Goal: Use online tool/utility: Use online tool/utility

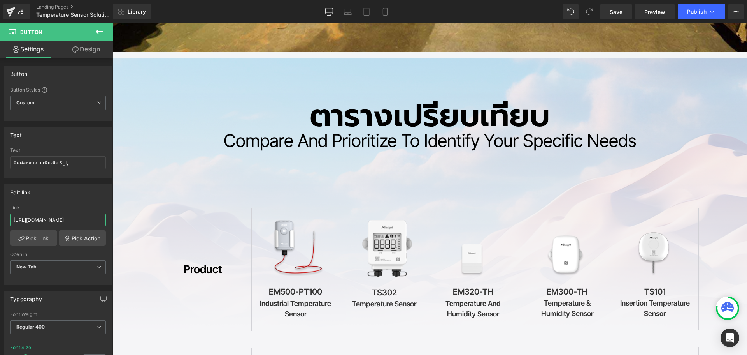
scroll to position [3289, 0]
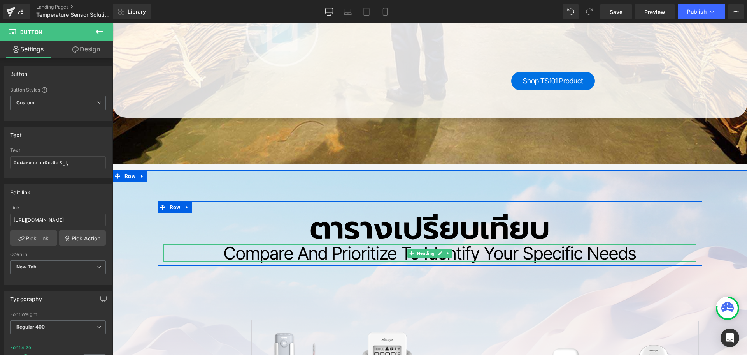
click at [487, 255] on h2 "Compare and Prioritize to Identify Your Specific Needs" at bounding box center [429, 253] width 533 height 18
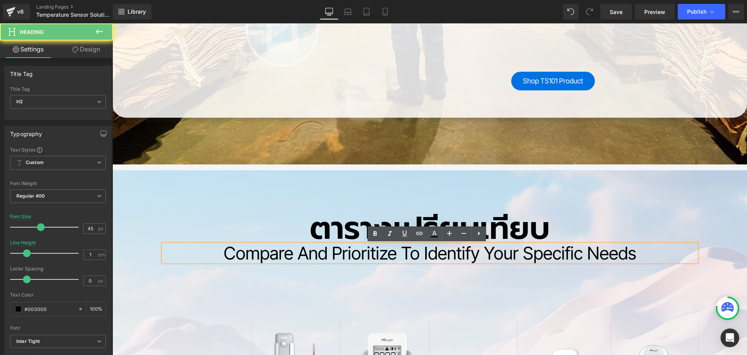
click at [483, 254] on h2 "Compare and Prioritize to Identify Your Specific Needs" at bounding box center [429, 253] width 533 height 18
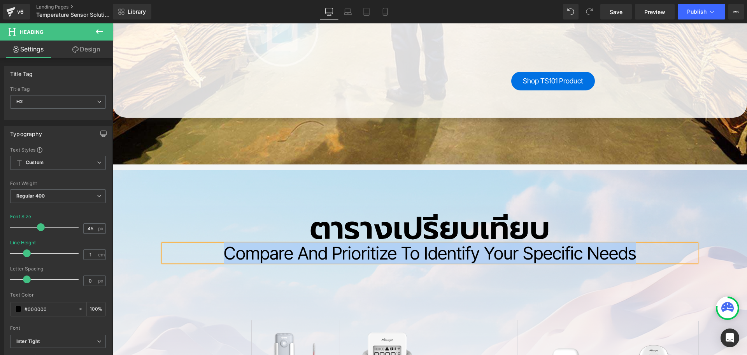
copy h2 "Compare and Prioritize to Identify Your Specific Needs"
click at [354, 239] on h2 "ตารางเปรียบเทียบ" at bounding box center [429, 228] width 533 height 31
click at [339, 233] on h2 "ตารางเปรียบเทียบ" at bounding box center [429, 228] width 533 height 31
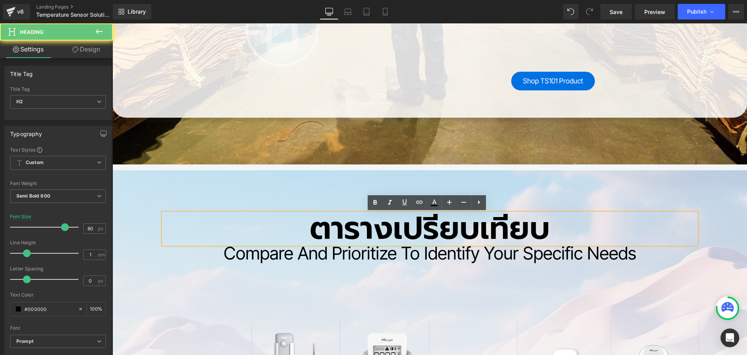
click at [332, 232] on h2 "ตารางเปรียบเทียบ" at bounding box center [429, 228] width 533 height 31
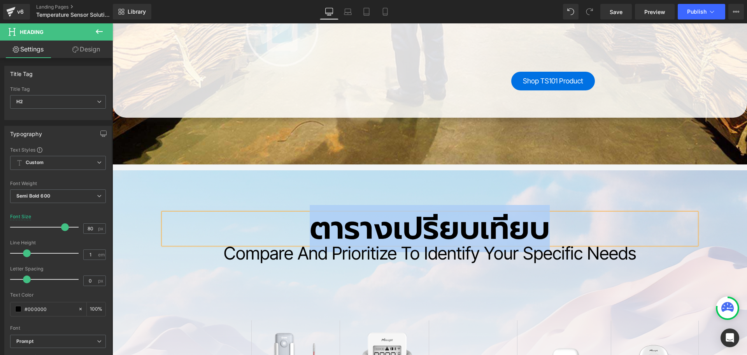
copy h2 "ตารางเปรียบเทียบ"
click at [267, 256] on h2 "Compare and Prioritize to Identify Your Specific Needs" at bounding box center [429, 253] width 533 height 18
click at [251, 256] on h2 "Compare and Prioritize to Identify Your Specific Needs" at bounding box center [429, 253] width 533 height 18
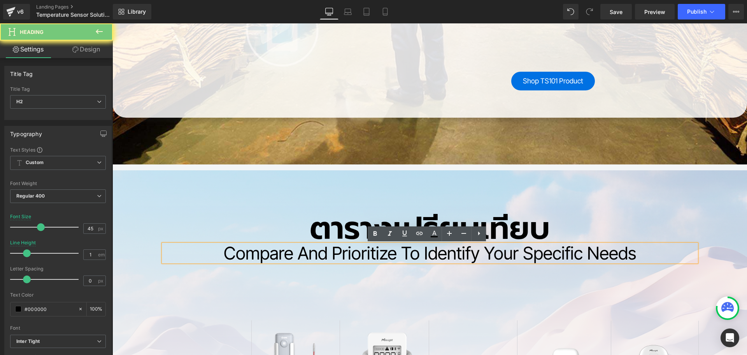
click at [245, 258] on h2 "Compare and Prioritize to Identify Your Specific Needs" at bounding box center [429, 253] width 533 height 18
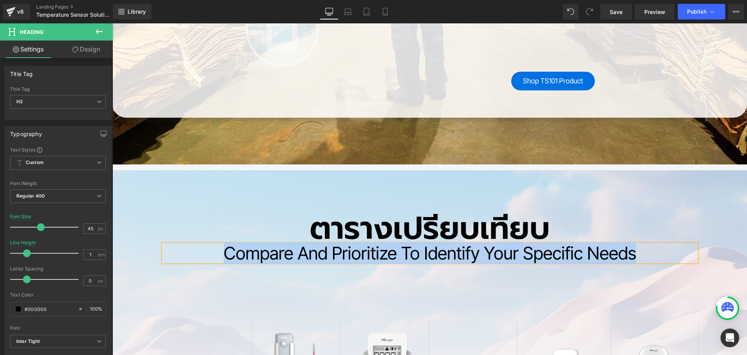
copy h2 "Compare and Prioritize to Identify Your Specific Needs"
click at [370, 233] on h2 "ตารางเปรียบเทียบ" at bounding box center [429, 228] width 533 height 31
click at [343, 230] on h2 "ตารางเปรียบเทียบ" at bounding box center [429, 228] width 533 height 31
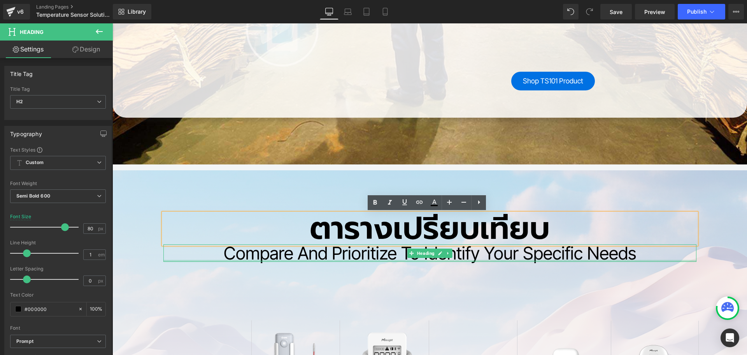
click at [274, 260] on div at bounding box center [429, 261] width 533 height 2
click at [263, 257] on h2 "Compare and Prioritize to Identify Your Specific Needs" at bounding box center [429, 253] width 533 height 18
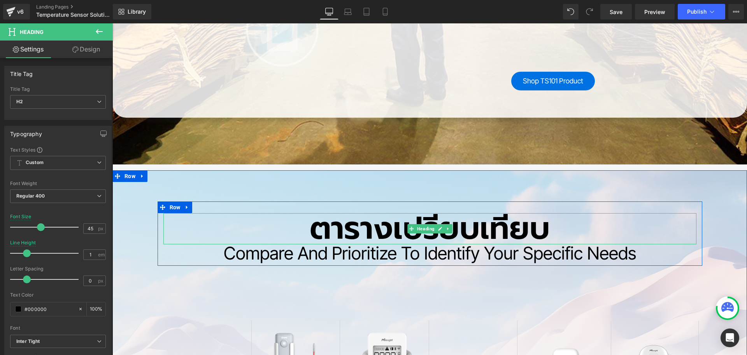
click at [320, 231] on h2 "ตารางเปรียบเทียบ" at bounding box center [429, 228] width 533 height 31
click at [316, 227] on h2 "ตารางเปรียบเทียบ" at bounding box center [429, 228] width 533 height 31
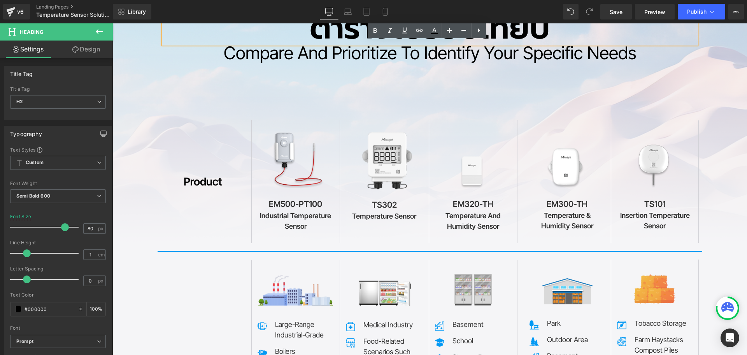
scroll to position [3523, 0]
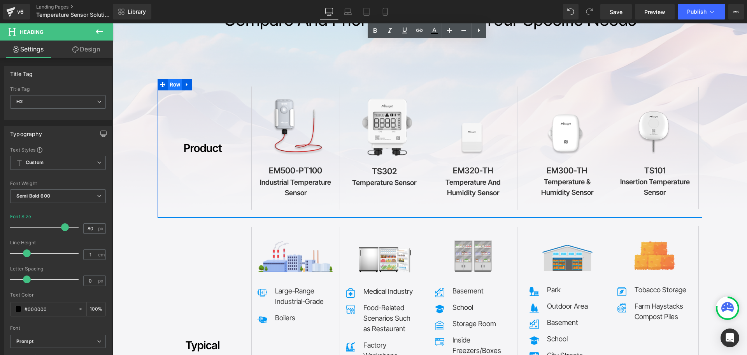
click at [170, 83] on span "Row" at bounding box center [175, 85] width 15 height 12
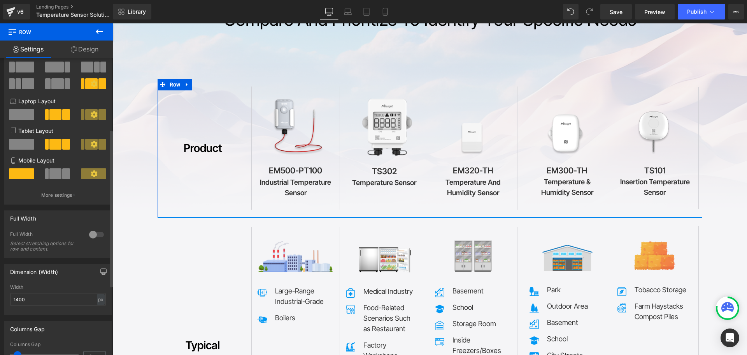
scroll to position [156, 0]
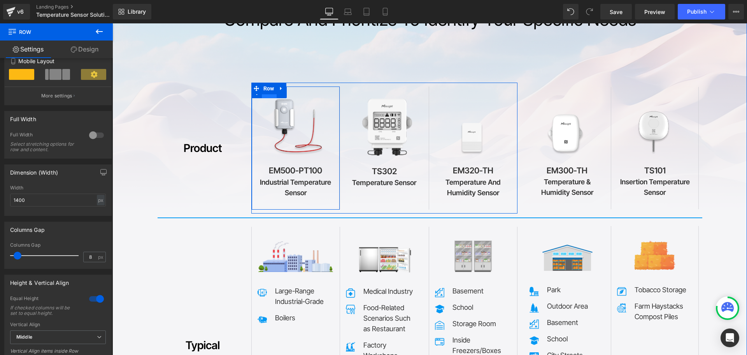
click at [269, 95] on span "Row" at bounding box center [269, 92] width 15 height 12
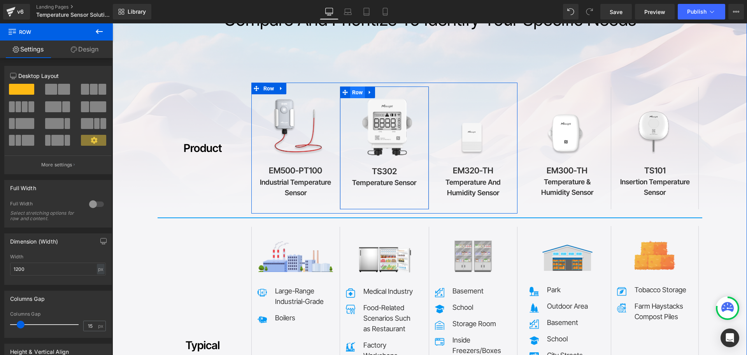
click at [355, 93] on span "Row" at bounding box center [357, 92] width 15 height 12
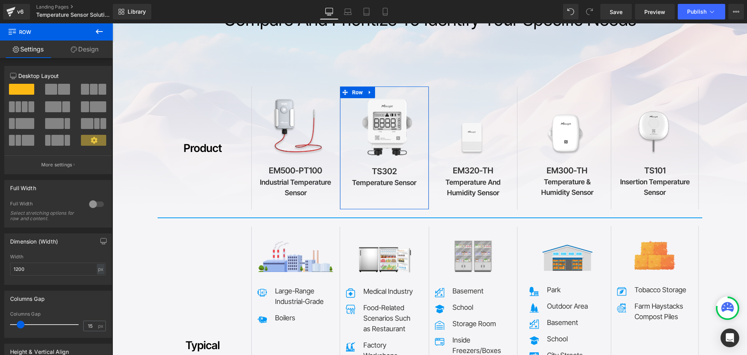
click at [88, 51] on link "Design" at bounding box center [84, 49] width 56 height 18
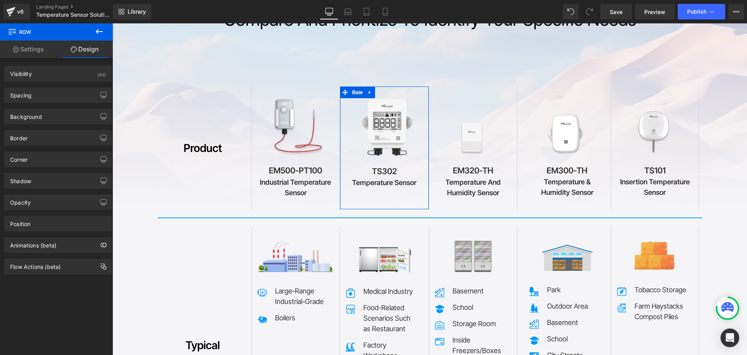
type input "#d2d2d7"
type input "100"
type input "0"
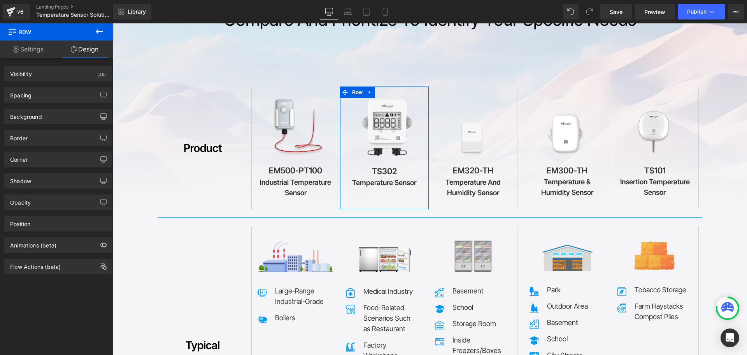
type input "0"
click at [37, 142] on div "Border" at bounding box center [58, 137] width 107 height 15
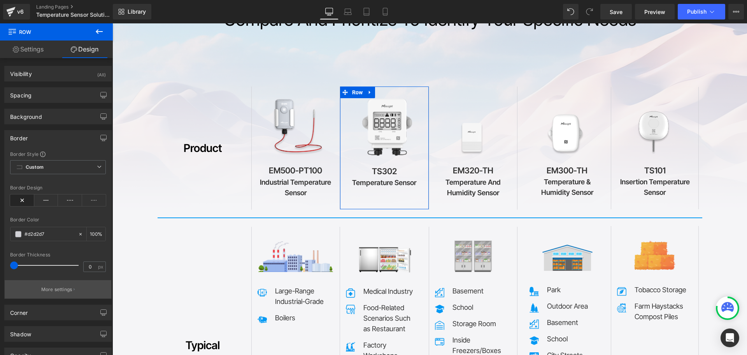
click at [74, 290] on icon "button" at bounding box center [74, 289] width 1 height 4
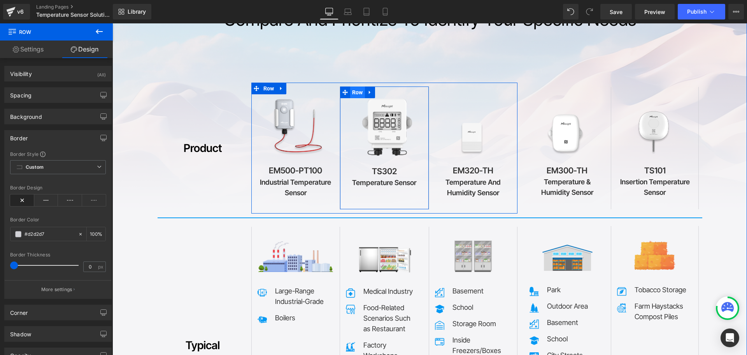
click at [356, 95] on span "Row" at bounding box center [357, 92] width 15 height 12
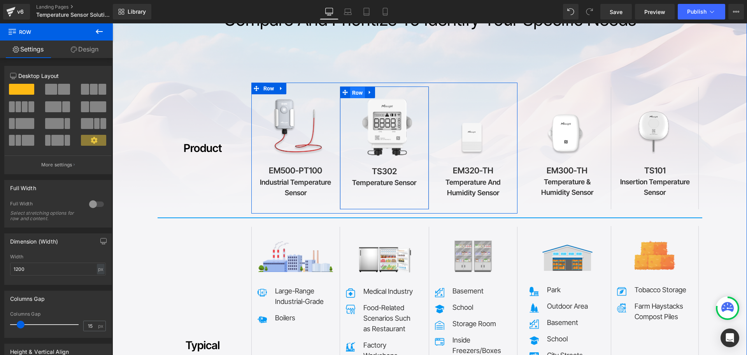
click at [356, 95] on span "Row" at bounding box center [357, 93] width 15 height 12
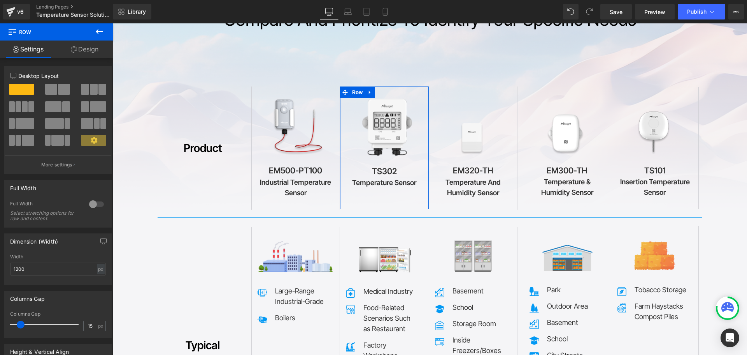
click at [86, 53] on link "Design" at bounding box center [84, 49] width 56 height 18
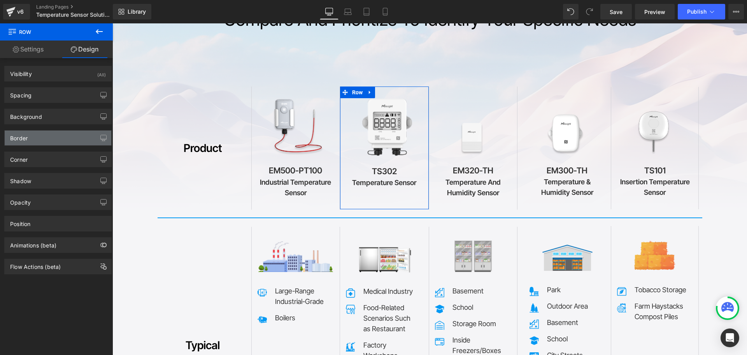
type input "#d2d2d7"
type input "100"
type input "0"
click at [35, 137] on div "Border" at bounding box center [58, 137] width 107 height 15
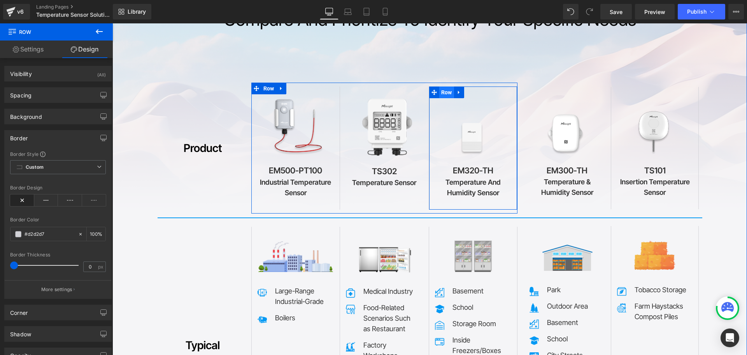
click at [446, 95] on span "Row" at bounding box center [446, 92] width 15 height 12
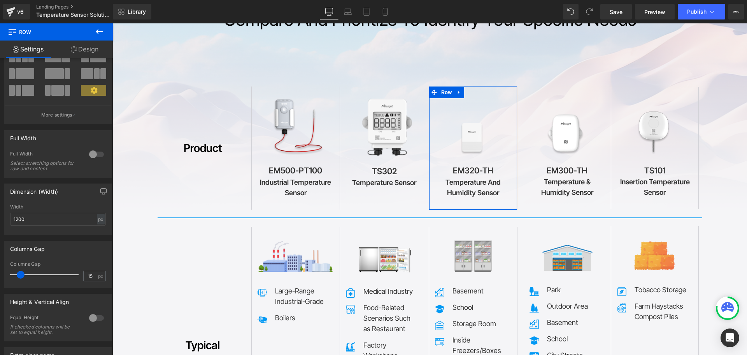
scroll to position [140, 0]
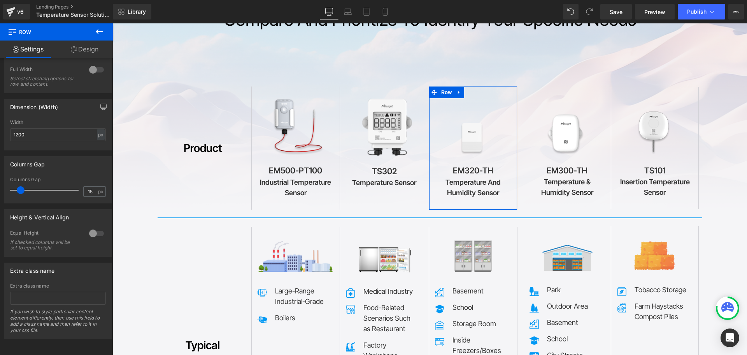
click at [84, 51] on link "Design" at bounding box center [84, 49] width 56 height 18
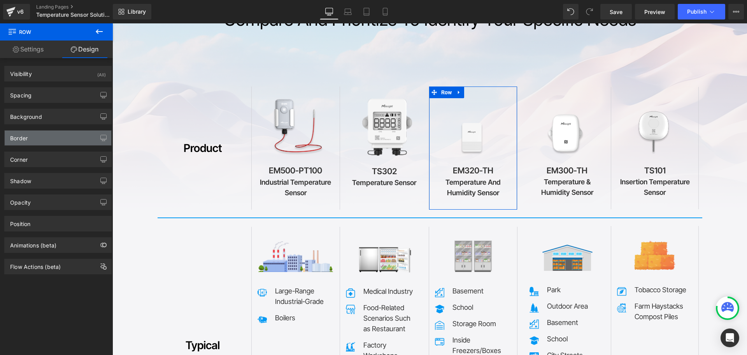
type input "#d2d2d7"
type input "100"
type input "0"
type input "1"
type input "0"
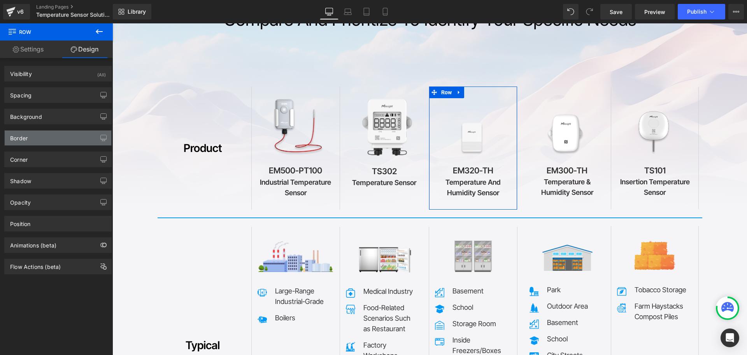
type input "1"
click at [41, 142] on div "Border" at bounding box center [58, 137] width 107 height 15
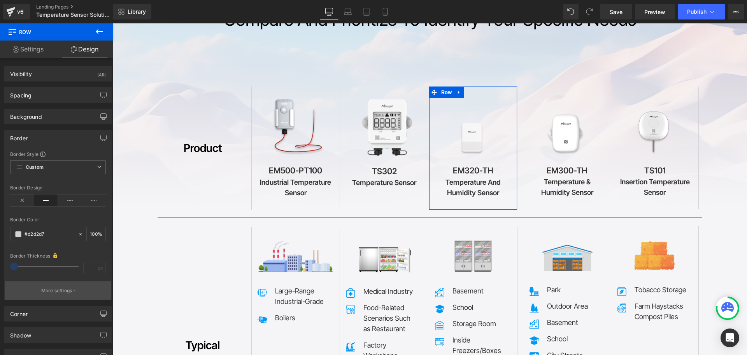
click at [66, 293] on p "More settings" at bounding box center [56, 290] width 31 height 7
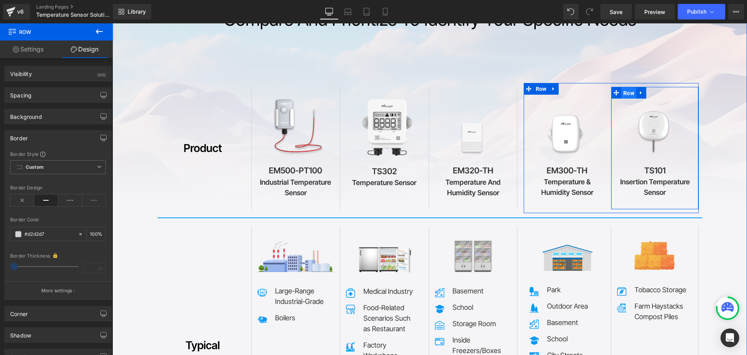
click at [624, 93] on span "Row" at bounding box center [628, 93] width 15 height 12
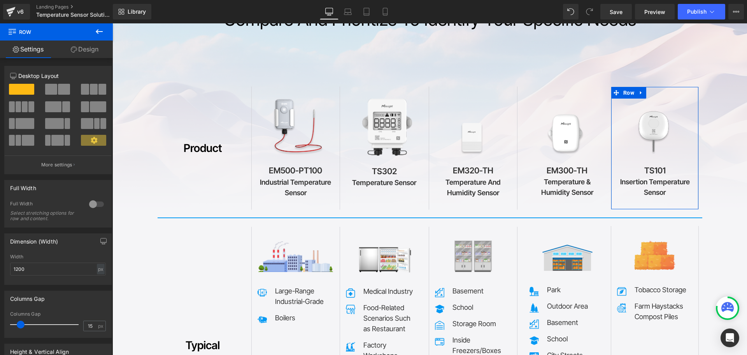
click at [84, 49] on link "Design" at bounding box center [84, 49] width 56 height 18
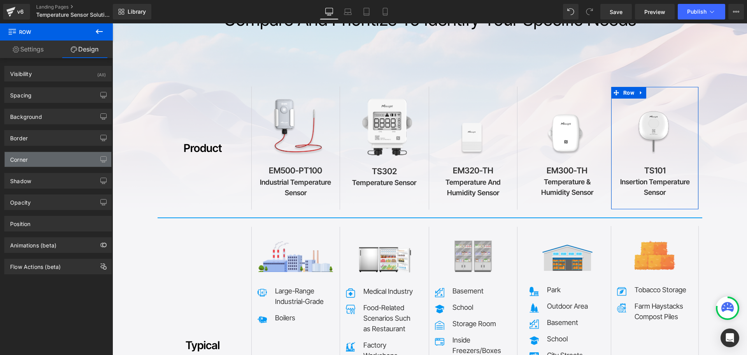
type input "#d2d2d7"
type input "100"
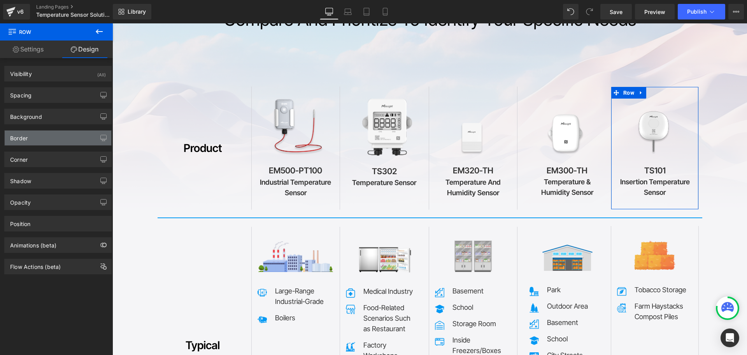
click at [30, 140] on div "Border" at bounding box center [58, 137] width 107 height 15
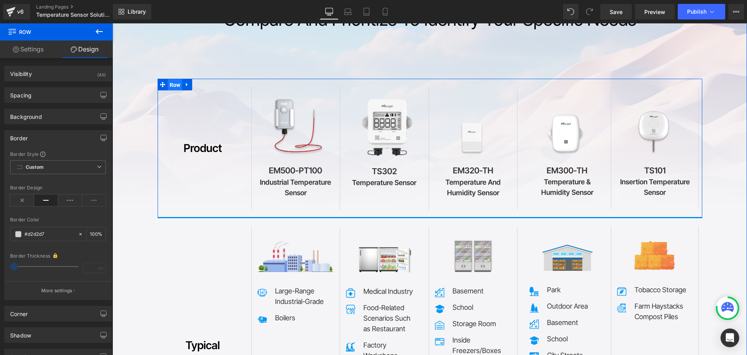
click at [170, 85] on span "Row" at bounding box center [175, 85] width 15 height 12
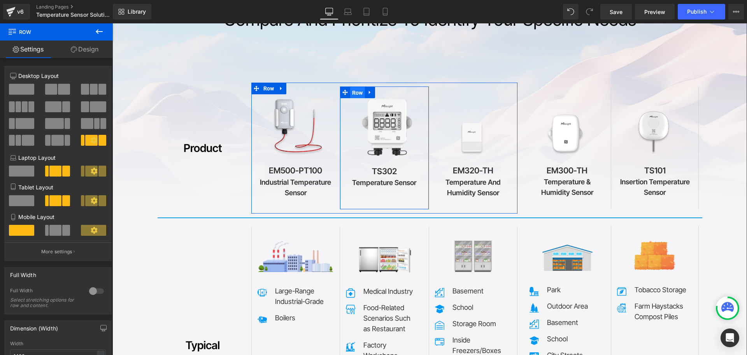
click at [356, 91] on span "Row" at bounding box center [357, 93] width 15 height 12
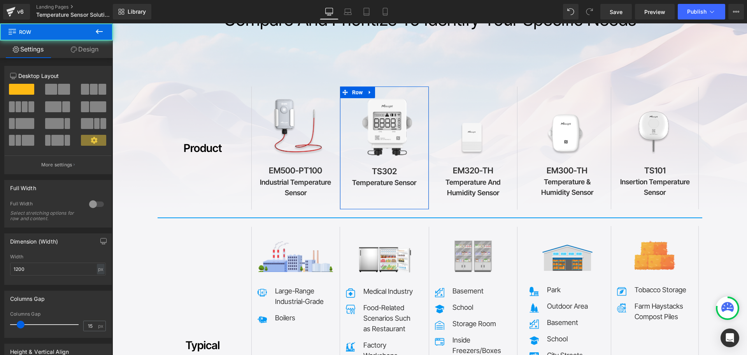
click at [90, 46] on link "Design" at bounding box center [84, 49] width 56 height 18
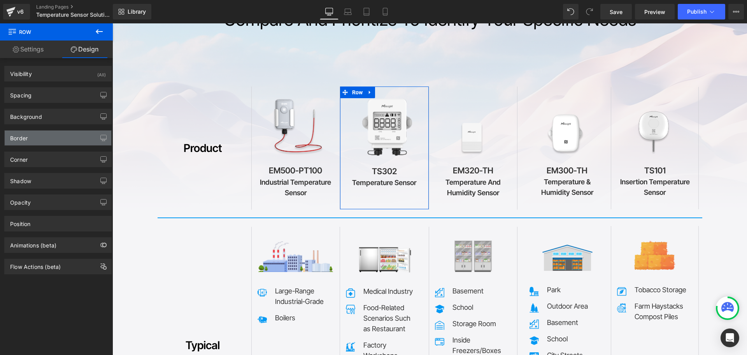
type input "#d2d2d7"
type input "100"
type input "0"
click at [26, 139] on div "Border" at bounding box center [19, 135] width 18 height 11
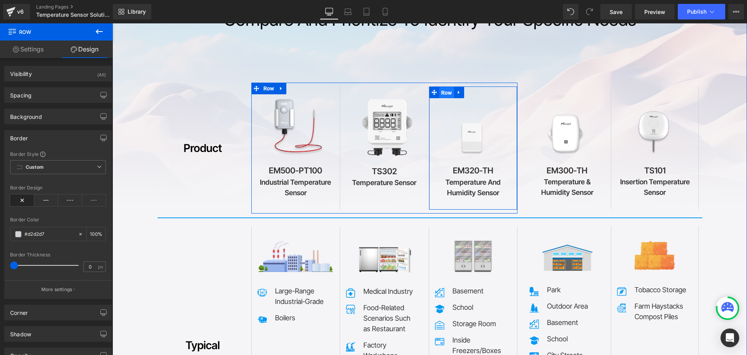
click at [440, 94] on span "Row" at bounding box center [446, 93] width 15 height 12
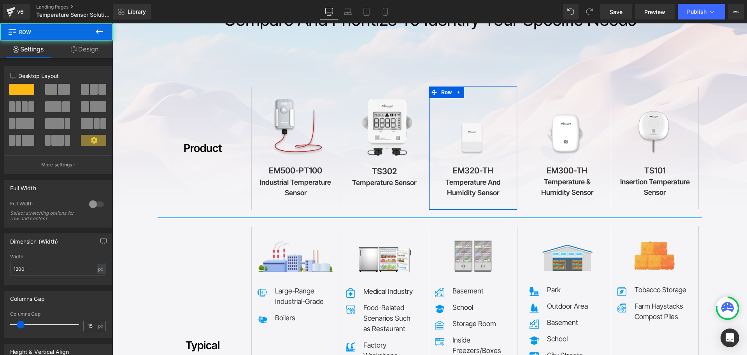
click at [86, 51] on link "Design" at bounding box center [84, 49] width 56 height 18
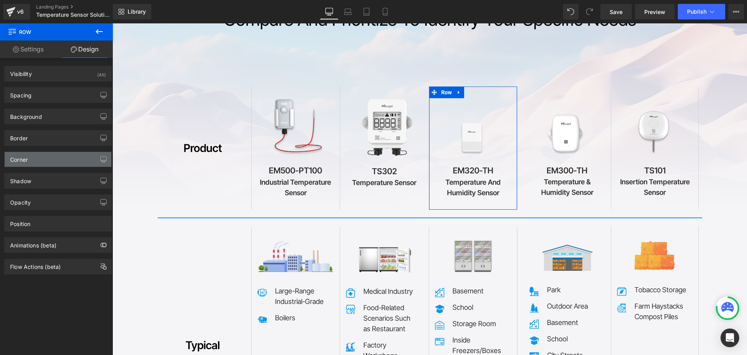
type input "#d2d2d7"
type input "100"
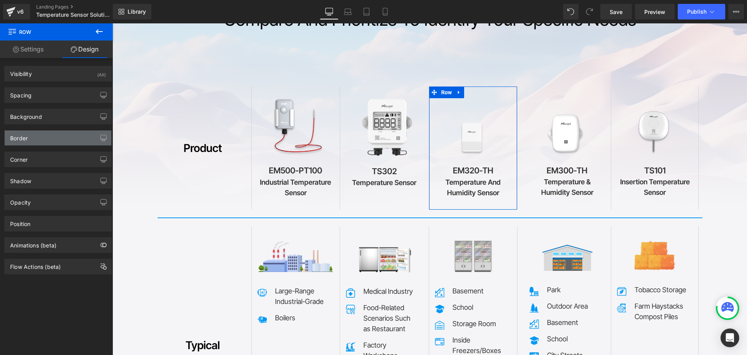
click at [37, 137] on div "Border" at bounding box center [58, 137] width 107 height 15
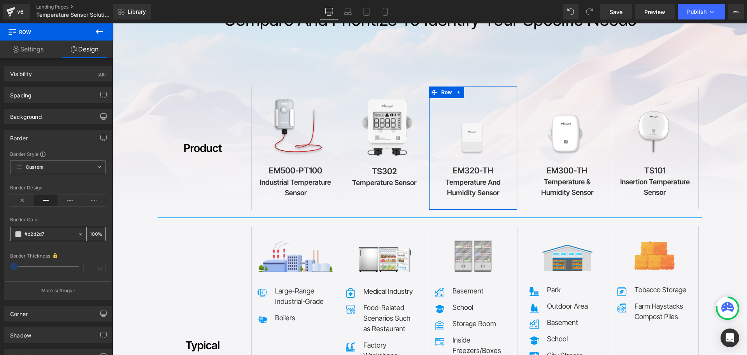
click at [51, 233] on input "#d2d2d7" at bounding box center [50, 234] width 50 height 9
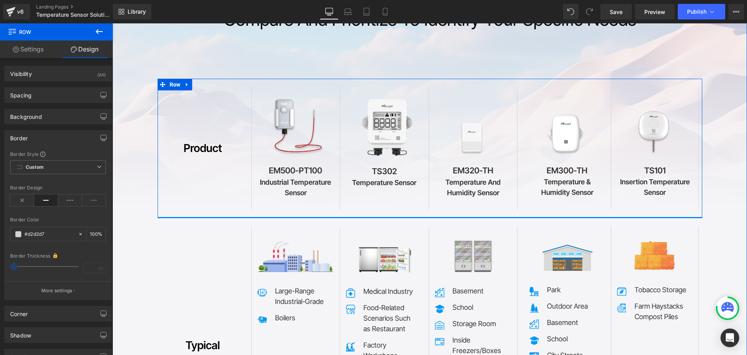
click at [188, 152] on span "Heading" at bounding box center [198, 147] width 21 height 9
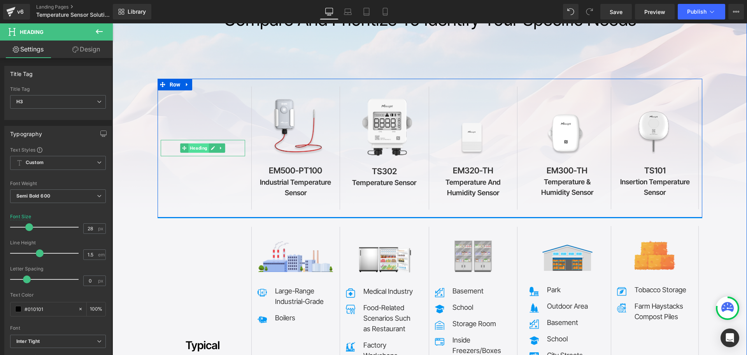
click at [191, 147] on span "Heading" at bounding box center [198, 147] width 21 height 9
click at [170, 86] on span "Row" at bounding box center [175, 85] width 15 height 12
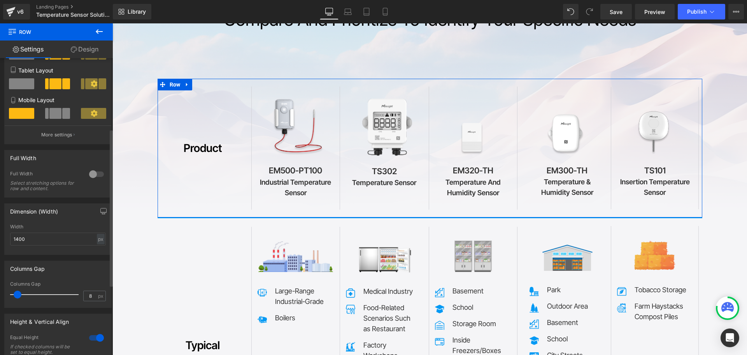
scroll to position [195, 0]
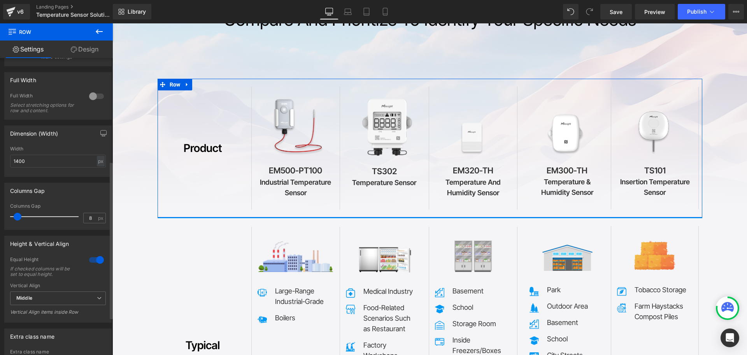
drag, startPoint x: 46, startPoint y: 284, endPoint x: 12, endPoint y: 284, distance: 33.5
click at [12, 284] on div "Vertical Align" at bounding box center [58, 285] width 96 height 5
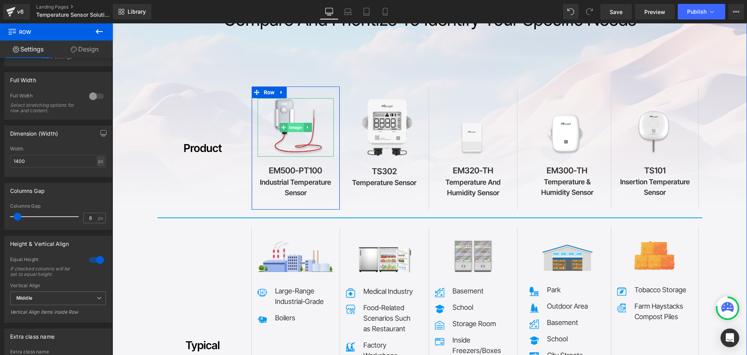
click at [291, 125] on span "Image" at bounding box center [296, 127] width 16 height 9
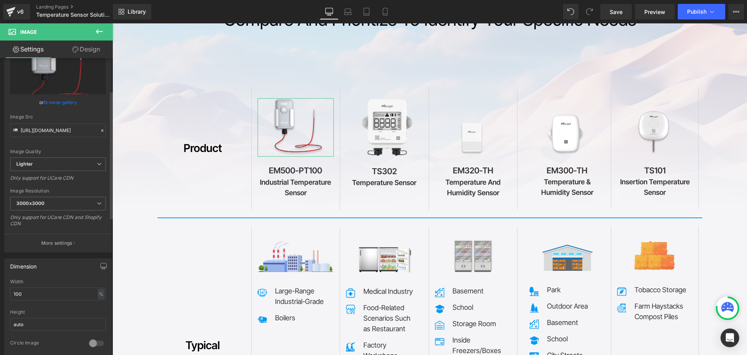
scroll to position [78, 0]
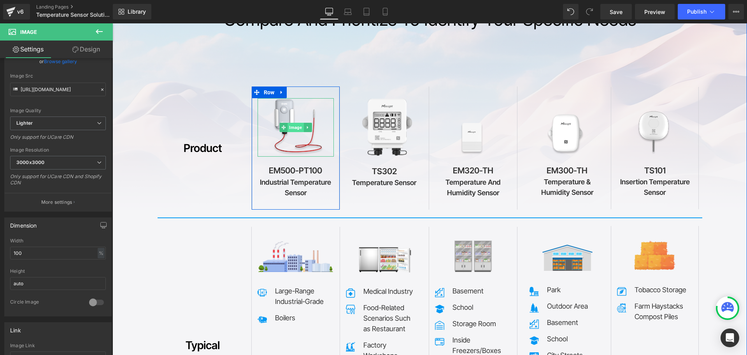
click at [296, 128] on span "Image" at bounding box center [296, 127] width 16 height 9
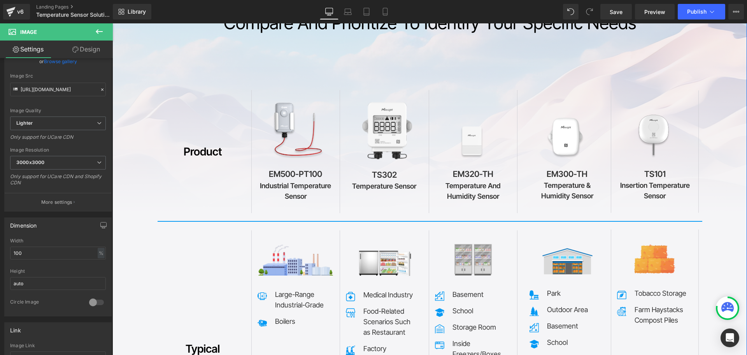
scroll to position [3523, 0]
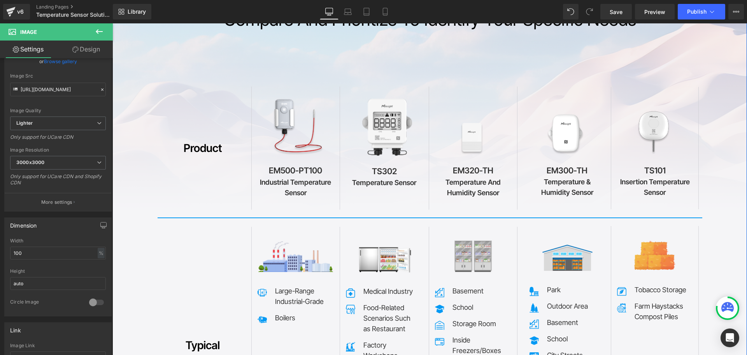
click at [212, 214] on div "Product Heading Image EM500-PT100 Heading Industrial Temperature Sensor Heading…" at bounding box center [430, 148] width 545 height 139
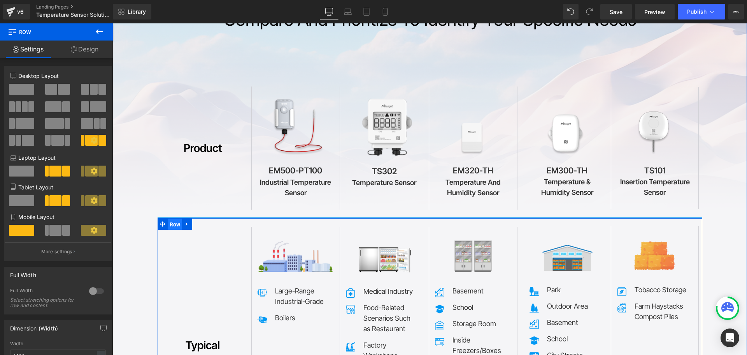
click at [171, 226] on span "Row" at bounding box center [175, 224] width 15 height 12
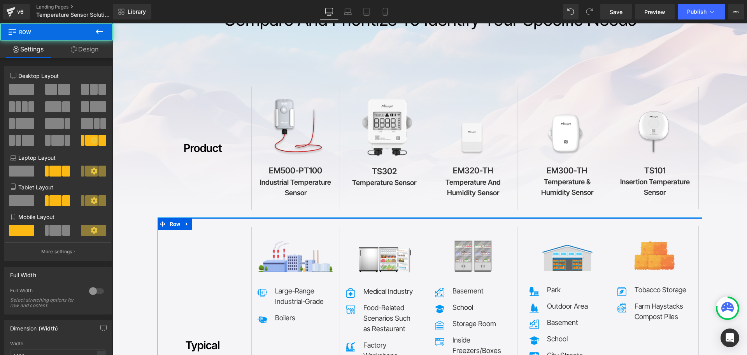
click at [81, 53] on link "Design" at bounding box center [84, 49] width 56 height 18
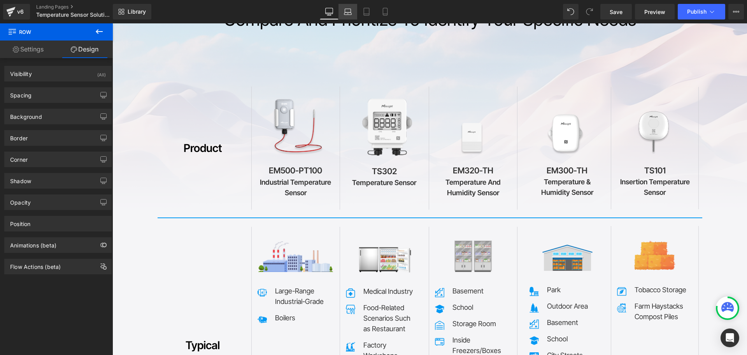
click at [348, 14] on icon at bounding box center [348, 12] width 8 height 8
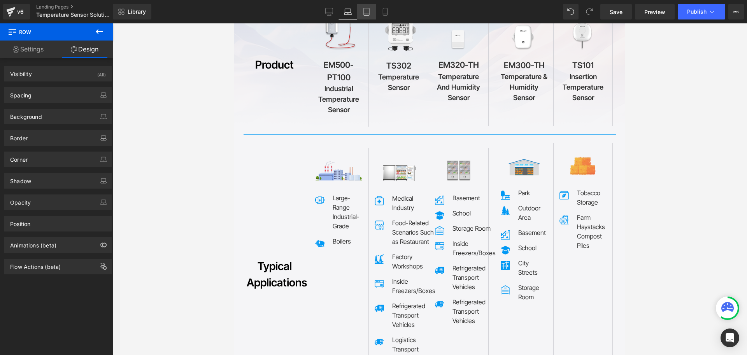
click at [369, 15] on icon at bounding box center [366, 11] width 5 height 7
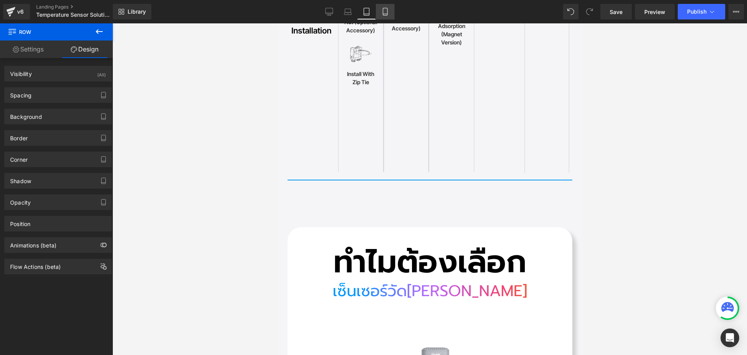
scroll to position [2986, 0]
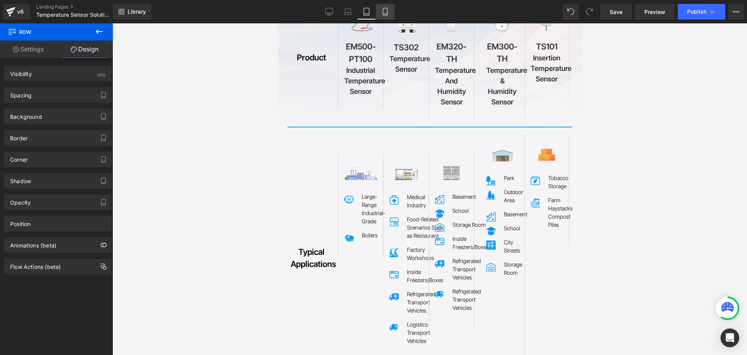
click at [386, 15] on icon at bounding box center [385, 11] width 4 height 7
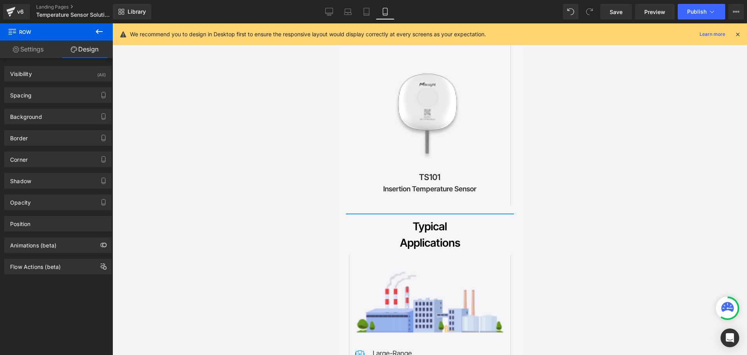
scroll to position [4281, 0]
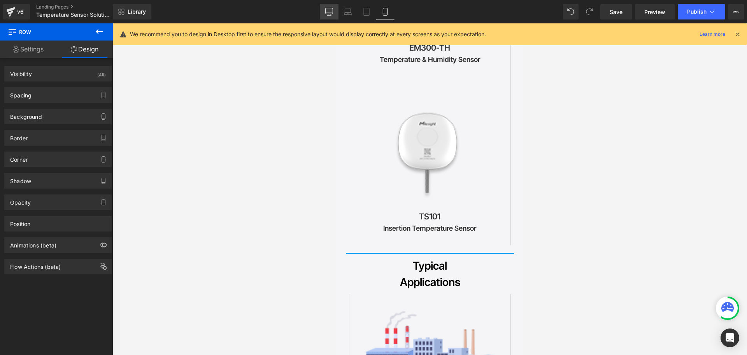
click at [330, 14] on icon at bounding box center [329, 11] width 7 height 6
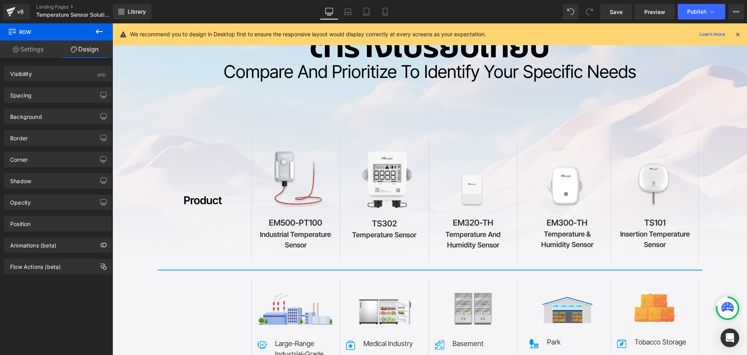
scroll to position [3045, 0]
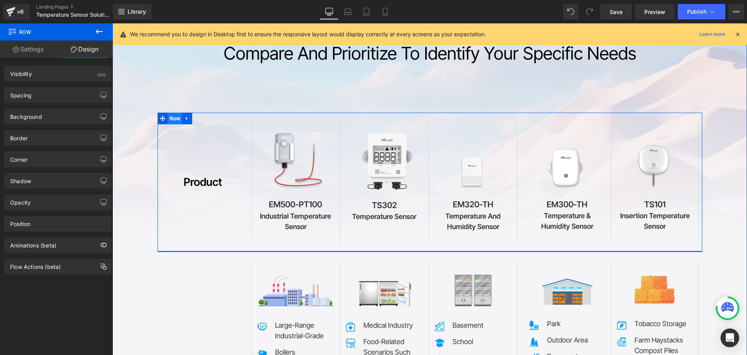
click at [171, 118] on span "Row" at bounding box center [175, 118] width 15 height 12
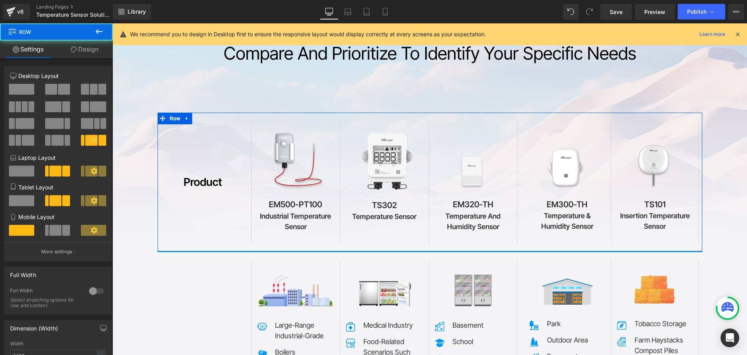
click at [91, 52] on link "Design" at bounding box center [84, 49] width 56 height 18
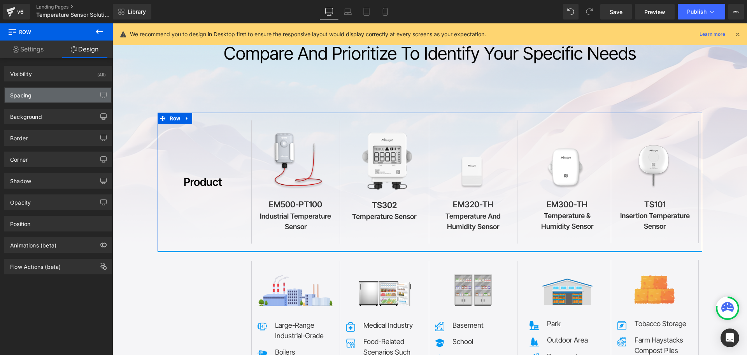
type input "transparent"
type input "0"
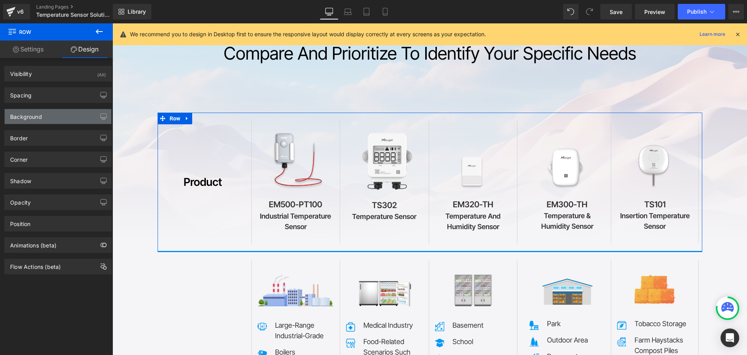
click at [40, 116] on div "Background" at bounding box center [26, 114] width 32 height 11
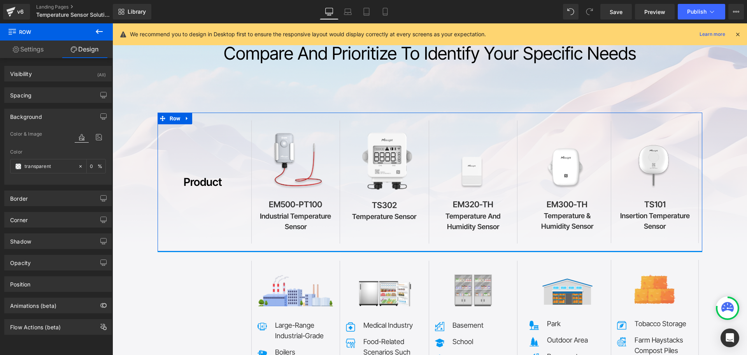
click at [40, 116] on div "Background" at bounding box center [26, 114] width 32 height 11
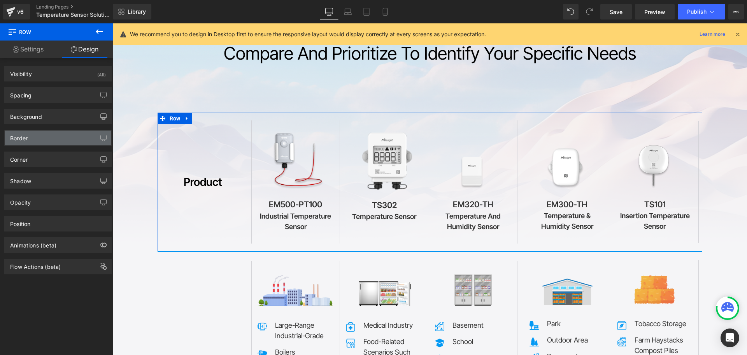
click at [38, 144] on div "Border" at bounding box center [58, 137] width 107 height 15
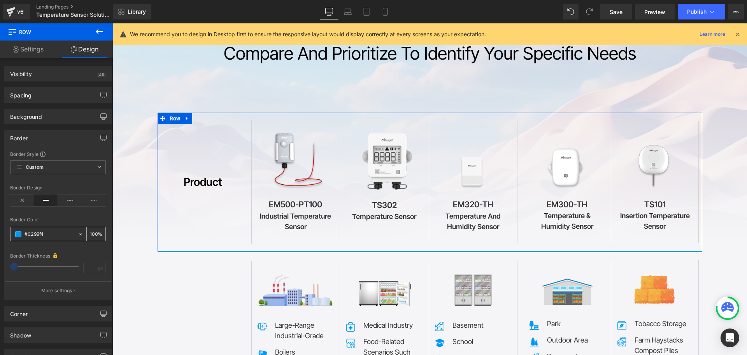
click at [51, 234] on input "#0299f4" at bounding box center [50, 234] width 50 height 9
click at [45, 293] on p "More settings" at bounding box center [56, 290] width 31 height 7
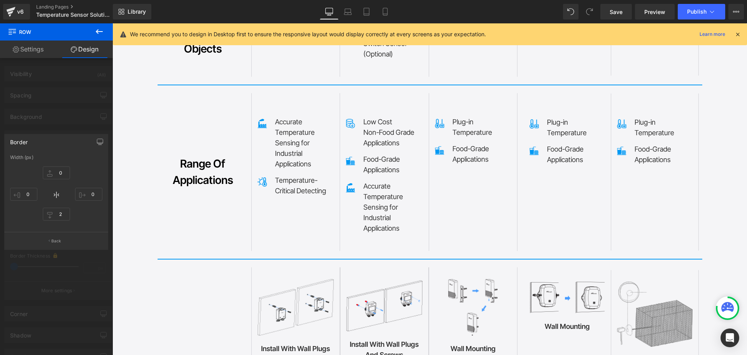
scroll to position [3901, 0]
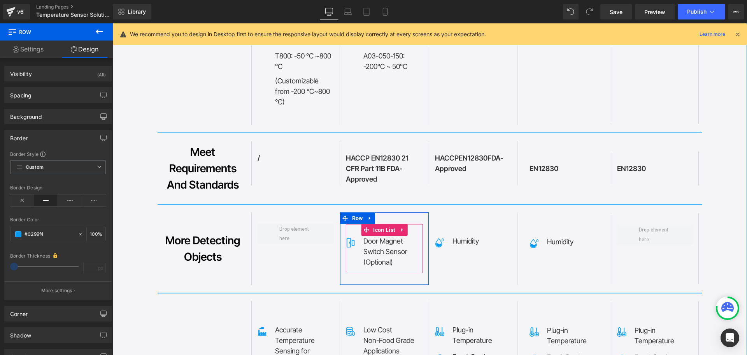
scroll to position [3590, 0]
